Goal: Find specific page/section: Find specific page/section

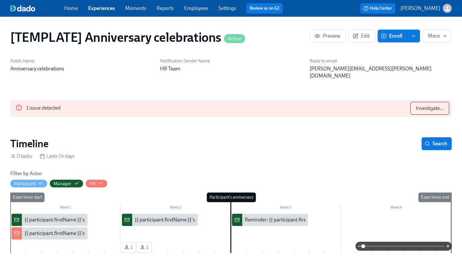
scroll to position [0, 99]
click at [448, 11] on icon "button" at bounding box center [447, 8] width 7 height 7
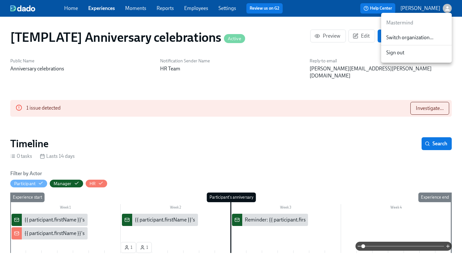
click at [422, 37] on span "Switch organization..." at bounding box center [417, 37] width 60 height 7
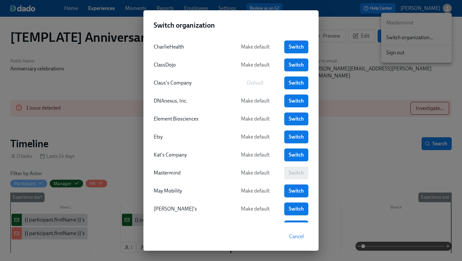
click at [285, 191] on link "Switch" at bounding box center [296, 190] width 24 height 13
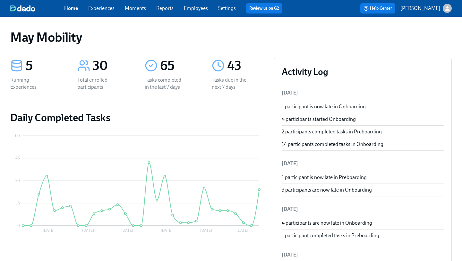
click at [195, 4] on div "Home Experiences Moments Reports Employees Settings Review us on G2" at bounding box center [175, 8] width 223 height 10
click at [194, 7] on link "Employees" at bounding box center [196, 8] width 24 height 6
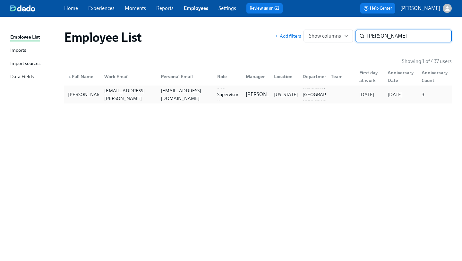
type input "[PERSON_NAME]"
click at [173, 96] on div "[EMAIL_ADDRESS][DOMAIN_NAME]" at bounding box center [185, 94] width 54 height 15
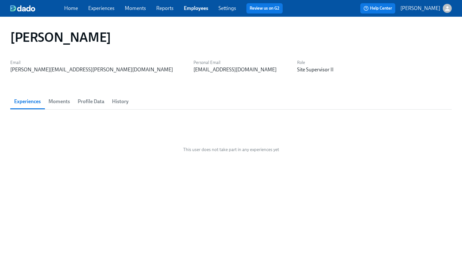
click at [68, 100] on span "Moments" at bounding box center [59, 101] width 22 height 9
click at [103, 100] on span "Profile Data" at bounding box center [91, 101] width 27 height 9
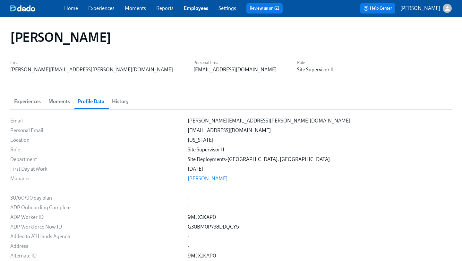
click at [125, 100] on span "History" at bounding box center [120, 101] width 17 height 9
click at [29, 100] on span "Experiences" at bounding box center [27, 101] width 27 height 9
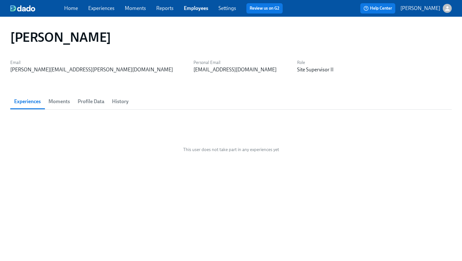
click at [59, 101] on span "Moments" at bounding box center [59, 101] width 22 height 9
click at [32, 102] on span "Experiences" at bounding box center [27, 101] width 27 height 9
click at [96, 100] on span "Profile Data" at bounding box center [91, 101] width 27 height 9
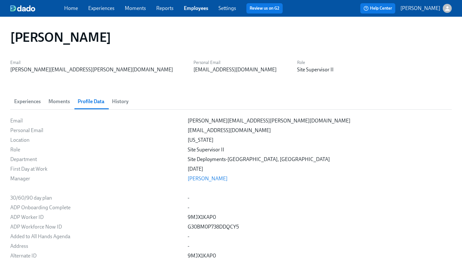
click at [195, 10] on link "Employees" at bounding box center [196, 8] width 24 height 6
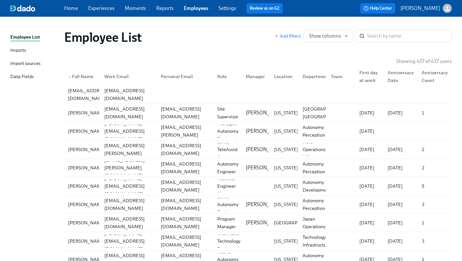
click at [20, 62] on div "Import sources" at bounding box center [25, 64] width 30 height 8
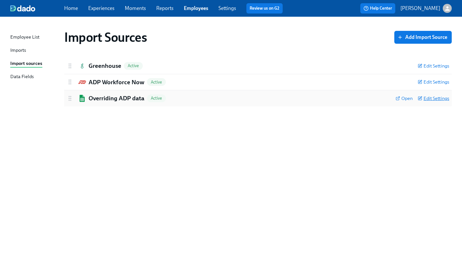
click at [440, 99] on span "Edit Settings" at bounding box center [433, 98] width 31 height 6
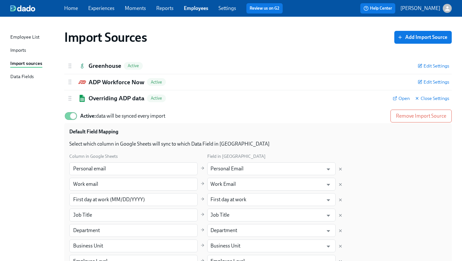
click at [20, 48] on div "Imports" at bounding box center [18, 51] width 16 height 8
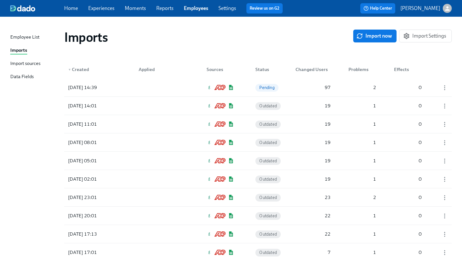
click at [23, 39] on div "Employee List" at bounding box center [24, 37] width 29 height 8
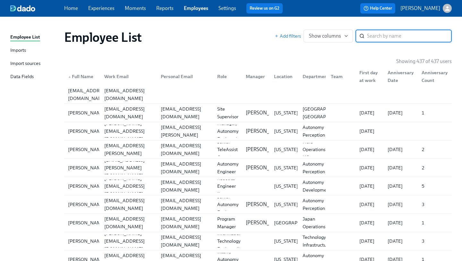
click at [412, 33] on input "search" at bounding box center [409, 36] width 85 height 13
paste input "[PERSON_NAME]"
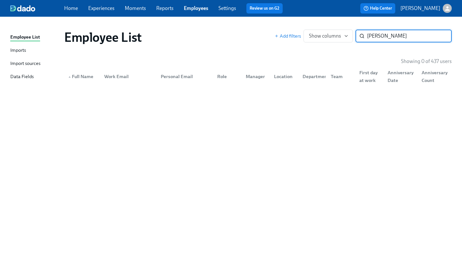
type input "[PERSON_NAME]"
click at [440, 36] on input "[PERSON_NAME]" at bounding box center [409, 36] width 85 height 13
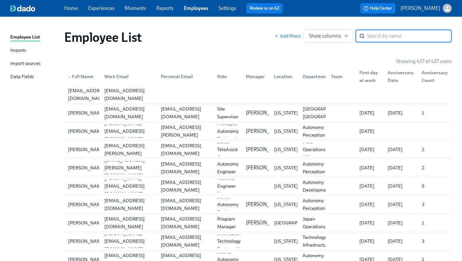
click at [379, 34] on input "search" at bounding box center [409, 36] width 85 height 13
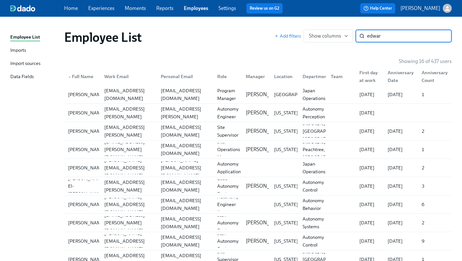
type input "[PERSON_NAME]"
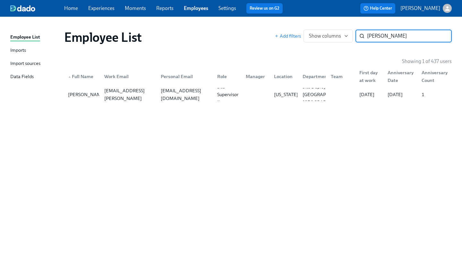
click at [443, 34] on input "[PERSON_NAME]" at bounding box center [409, 36] width 85 height 13
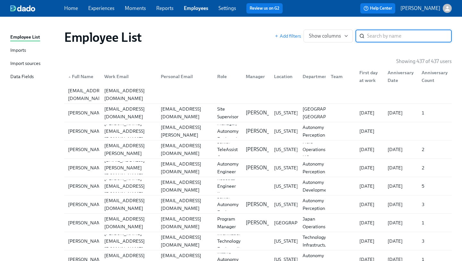
click at [378, 34] on input "search" at bounding box center [409, 36] width 85 height 13
paste input "[PERSON_NAME]"
type input "[PERSON_NAME]"
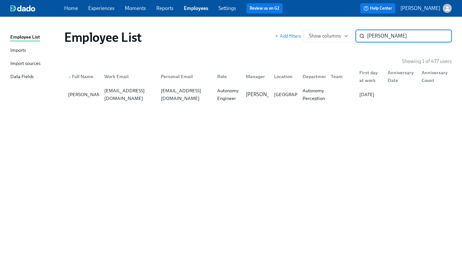
click at [444, 36] on input "[PERSON_NAME]" at bounding box center [409, 36] width 85 height 13
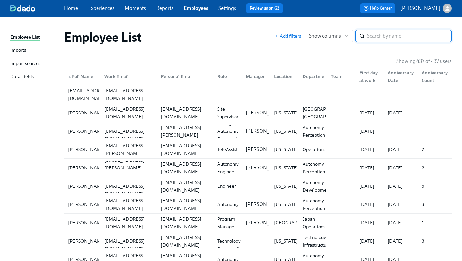
paste input "[PERSON_NAME]"
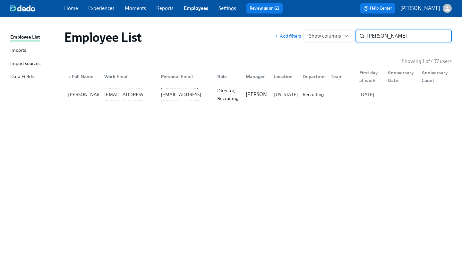
click at [379, 39] on input "[PERSON_NAME]" at bounding box center [409, 36] width 85 height 13
click at [379, 36] on input "[PERSON_NAME]" at bounding box center [409, 36] width 85 height 13
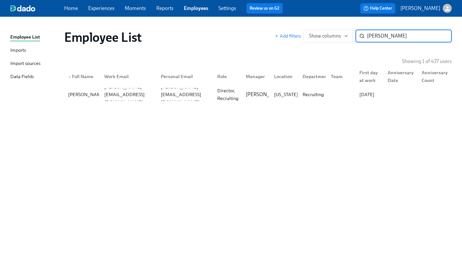
paste input "[PERSON_NAME]"
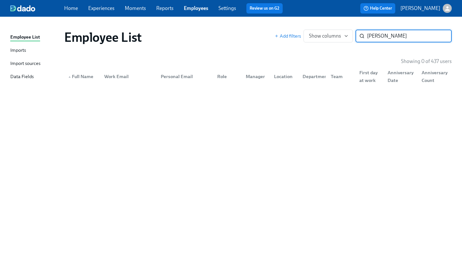
click at [384, 150] on div "Employee List Add filters Show columns [PERSON_NAME] ​ Showing 0 of 437 users ▲…" at bounding box center [231, 134] width 442 height 221
click at [374, 34] on input "[PERSON_NAME]" at bounding box center [409, 36] width 85 height 13
paste input "[PERSON_NAME]"
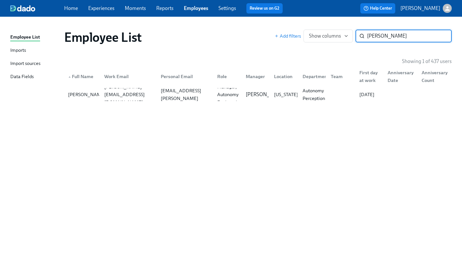
click at [372, 33] on input "[PERSON_NAME]" at bounding box center [409, 36] width 85 height 13
paste input "[PERSON_NAME]"
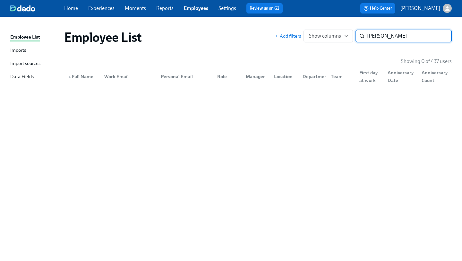
click at [377, 118] on div "Employee List Add filters Show columns [PERSON_NAME] ​ Showing 0 of 437 users ▲…" at bounding box center [231, 134] width 442 height 221
click at [414, 35] on input "[PERSON_NAME]" at bounding box center [409, 36] width 85 height 13
drag, startPoint x: 388, startPoint y: 39, endPoint x: 360, endPoint y: 39, distance: 27.6
click at [360, 39] on div "[PERSON_NAME] ​" at bounding box center [404, 36] width 96 height 13
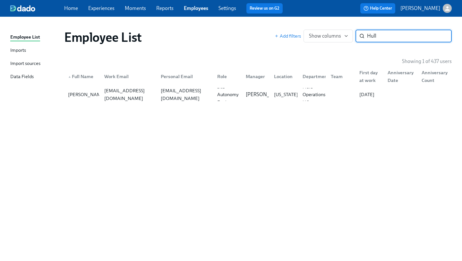
click at [371, 33] on input "Hull" at bounding box center [409, 36] width 85 height 13
paste input "[PERSON_NAME]"
type input "[PERSON_NAME]"
click at [391, 138] on div "Employee List Add filters Show columns [PERSON_NAME] ​ Showing 1 of 437 users ▲…" at bounding box center [231, 134] width 442 height 221
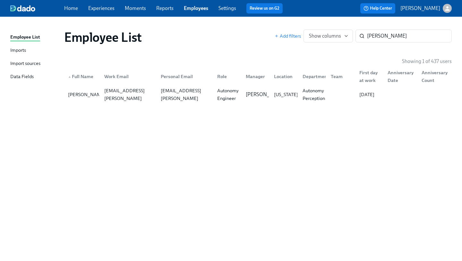
click at [20, 62] on div "Import sources" at bounding box center [25, 64] width 30 height 8
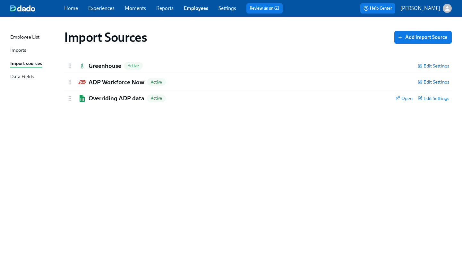
click at [21, 50] on div "Imports" at bounding box center [18, 51] width 16 height 8
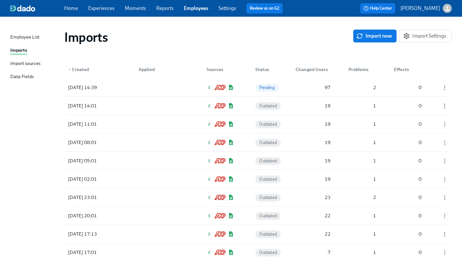
click at [23, 38] on div "Employee List" at bounding box center [24, 37] width 29 height 8
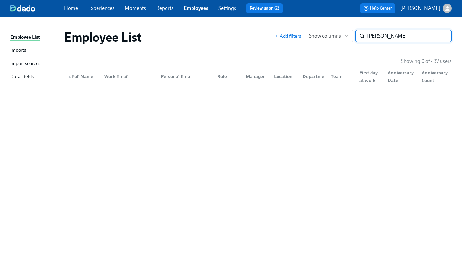
click at [378, 34] on input "[PERSON_NAME]" at bounding box center [409, 36] width 85 height 13
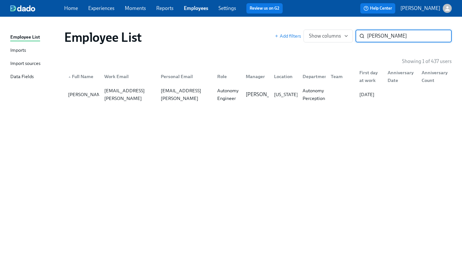
type input "[PERSON_NAME]"
